Goal: Navigation & Orientation: Find specific page/section

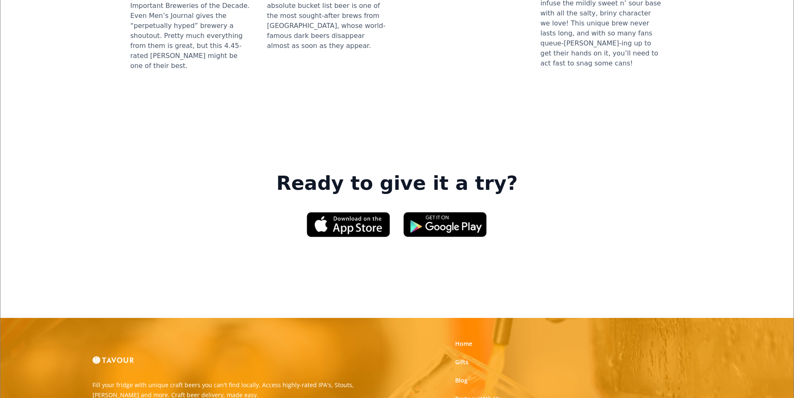
scroll to position [1251, 0]
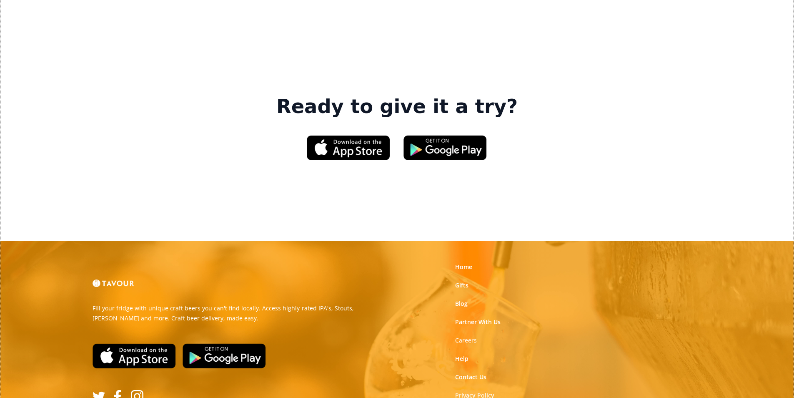
click at [491, 391] on link "Privacy Policy" at bounding box center [474, 395] width 39 height 8
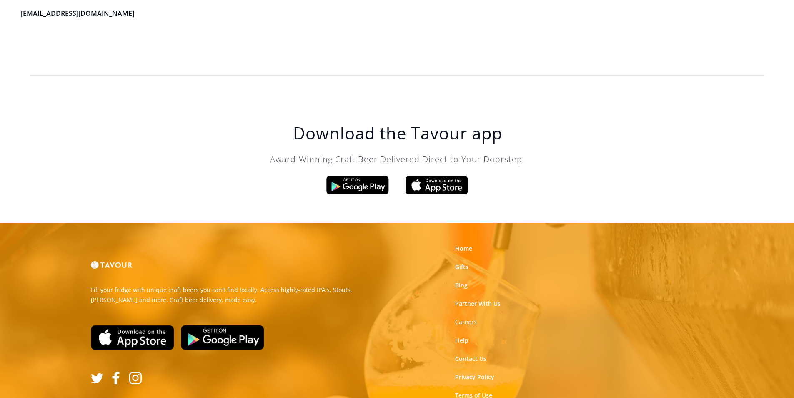
scroll to position [2374, 0]
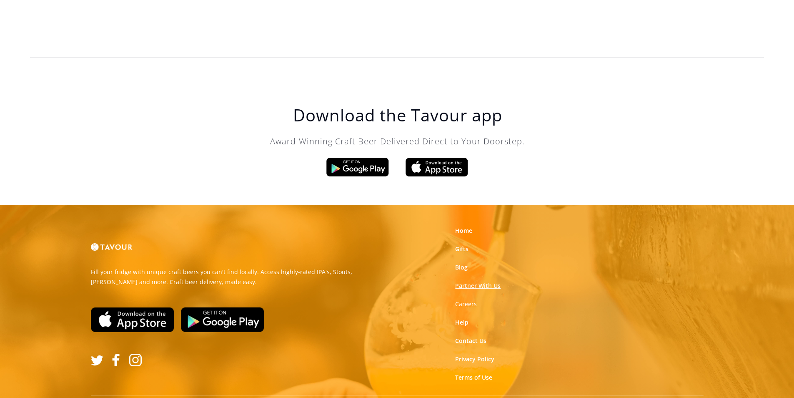
click at [463, 281] on link "Partner With Us" at bounding box center [477, 285] width 45 height 8
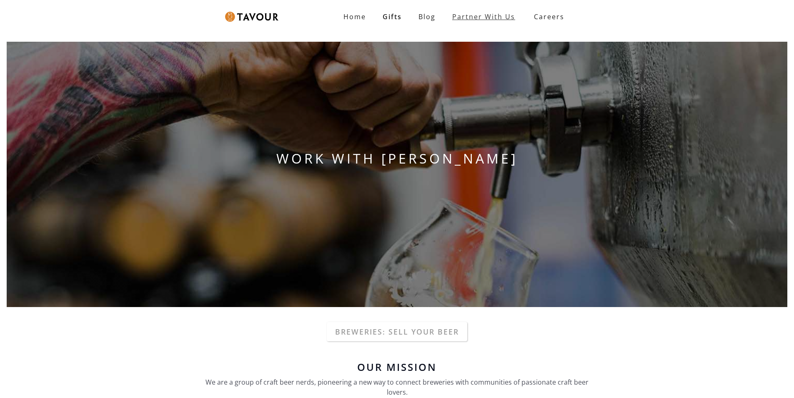
click at [469, 18] on link "Partner With Us" at bounding box center [484, 16] width 80 height 17
